Goal: Information Seeking & Learning: Learn about a topic

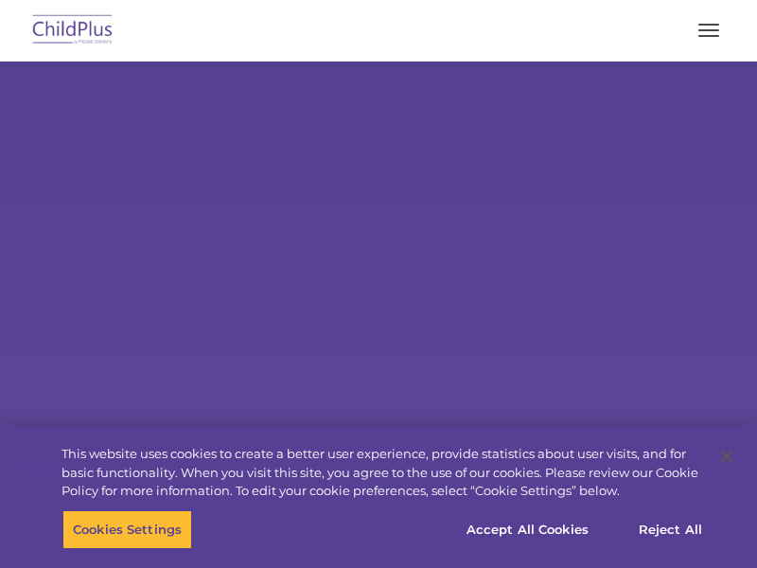
select select "MEDIUM"
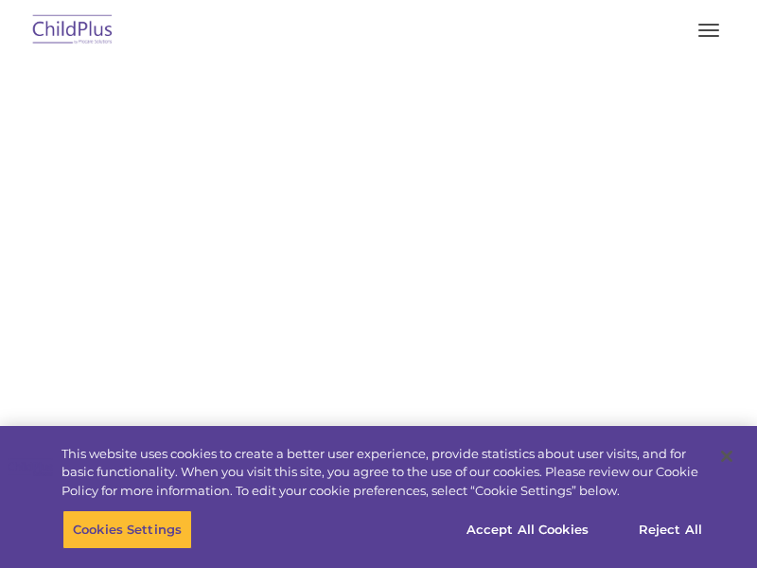
select select "MEDIUM"
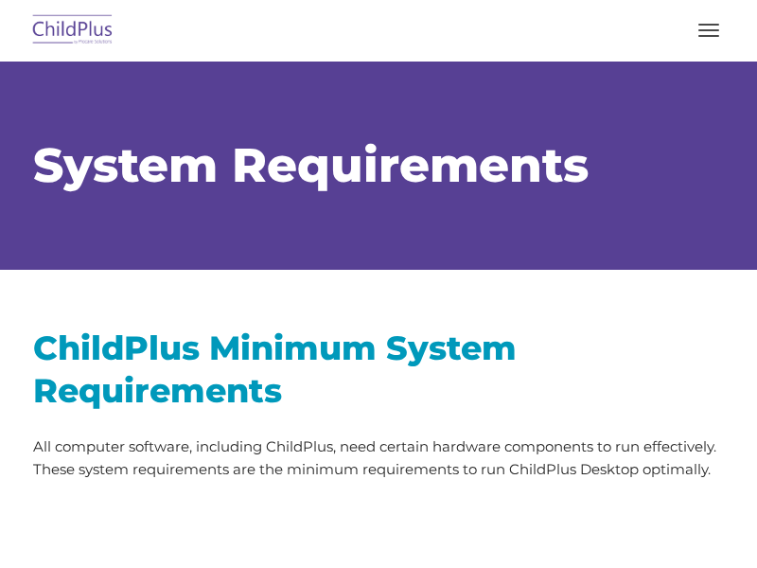
select select "MEDIUM"
